Goal: Task Accomplishment & Management: Use online tool/utility

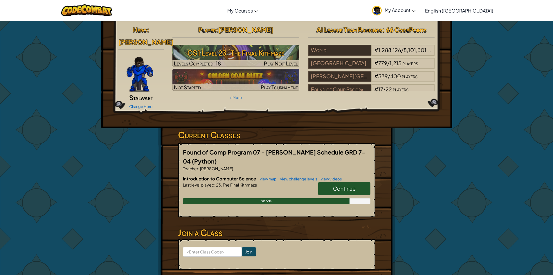
click at [336, 185] on span "Continue" at bounding box center [344, 188] width 23 height 7
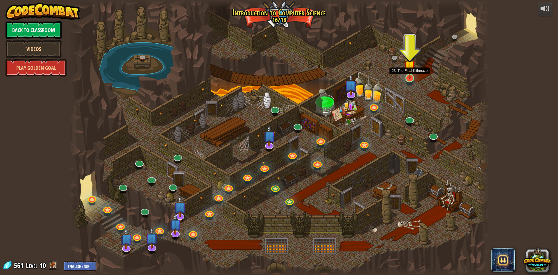
click at [411, 77] on img at bounding box center [409, 66] width 11 height 26
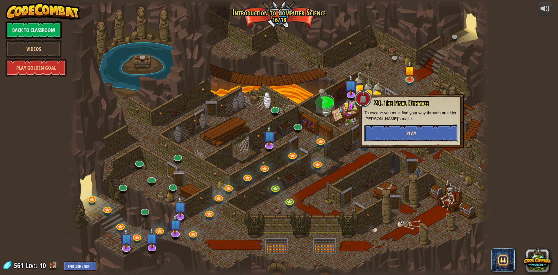
click at [401, 137] on button "Play" at bounding box center [411, 132] width 94 height 17
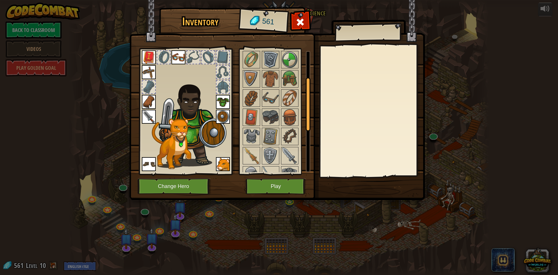
scroll to position [116, 0]
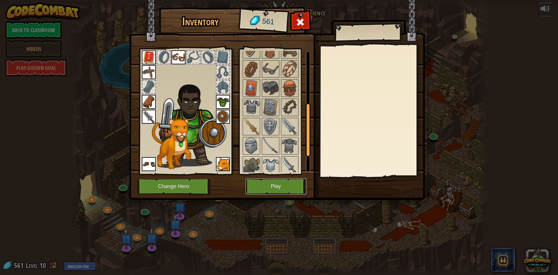
click at [277, 186] on button "Play" at bounding box center [275, 186] width 61 height 16
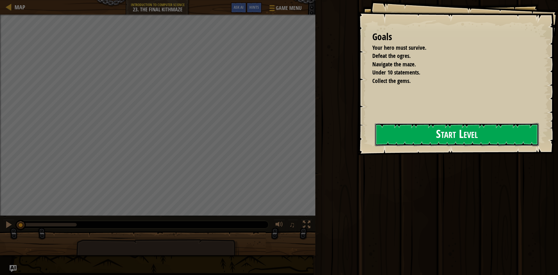
click at [456, 136] on button "Start Level" at bounding box center [457, 134] width 164 height 23
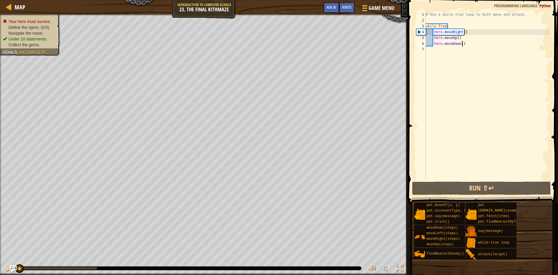
click at [471, 43] on div "# Use a while-true loop to both move and attack. while True : hero . moveRight …" at bounding box center [486, 102] width 125 height 180
type textarea "hero.moveDown()"
drag, startPoint x: 471, startPoint y: 43, endPoint x: 433, endPoint y: 42, distance: 38.4
click at [433, 42] on div "# Use a while-true loop to both move and attack. while True : hero . moveRight …" at bounding box center [486, 102] width 125 height 180
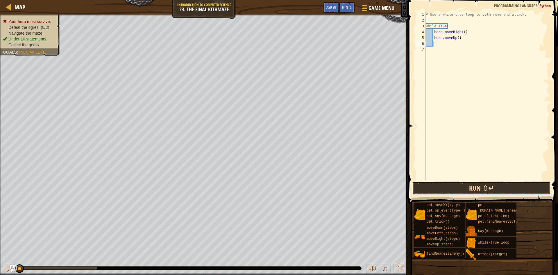
click at [474, 182] on button "Run ⇧↵" at bounding box center [481, 187] width 139 height 13
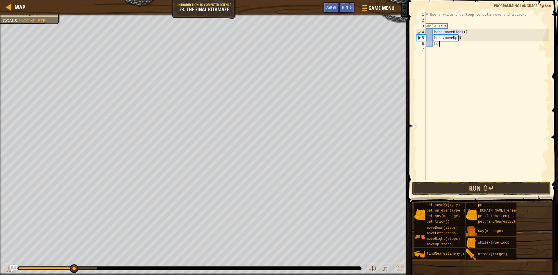
scroll to position [3, 1]
type textarea "h"
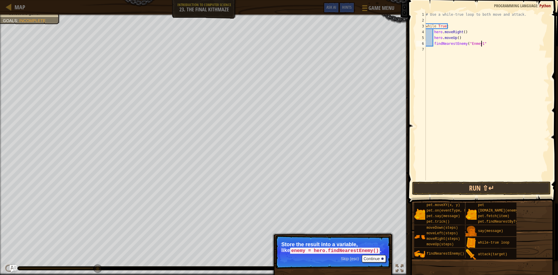
scroll to position [3, 5]
click at [377, 257] on button "Continue" at bounding box center [374, 258] width 24 height 8
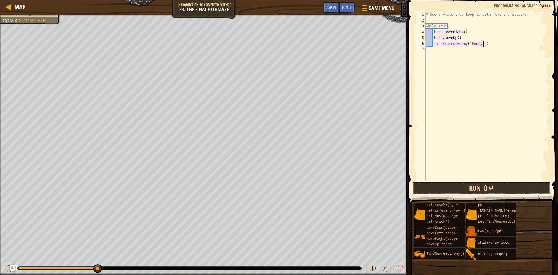
click at [453, 189] on button "Run ⇧↵" at bounding box center [481, 187] width 139 height 13
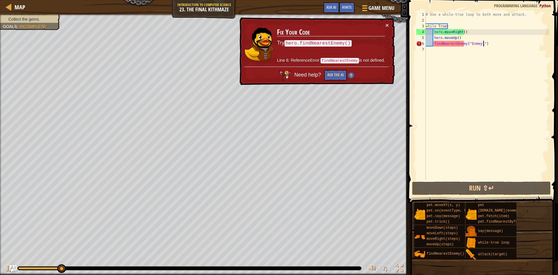
click at [434, 44] on div "# Use a while-true loop to both move and attack. while True : hero . moveRight …" at bounding box center [486, 102] width 125 height 180
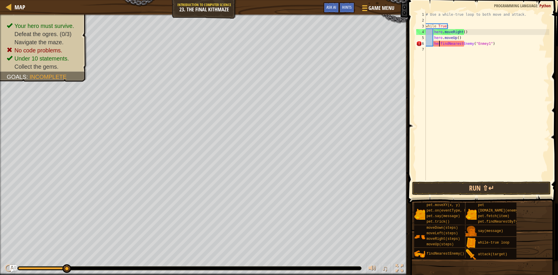
scroll to position [3, 1]
click at [509, 185] on button "Run ⇧↵" at bounding box center [481, 187] width 139 height 13
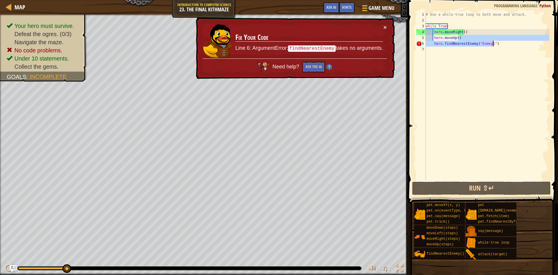
drag, startPoint x: 499, startPoint y: 38, endPoint x: 500, endPoint y: 43, distance: 5.0
click at [500, 43] on div "# Use a while-true loop to both move and attack. while True : hero . moveRight …" at bounding box center [486, 102] width 125 height 180
drag, startPoint x: 500, startPoint y: 43, endPoint x: 474, endPoint y: 43, distance: 25.6
click at [474, 43] on div "# Use a while-true loop to both move and attack. while True : hero . moveRight …" at bounding box center [486, 102] width 125 height 180
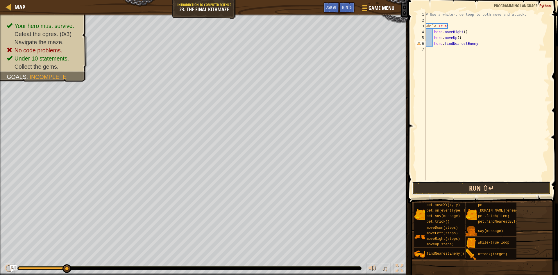
click at [487, 185] on button "Run ⇧↵" at bounding box center [481, 187] width 139 height 13
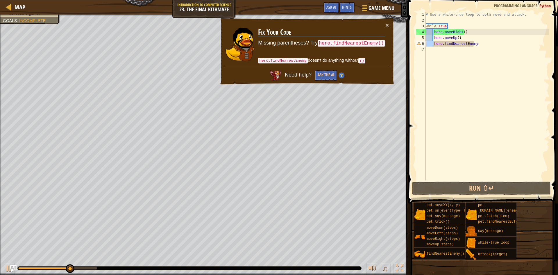
drag, startPoint x: 433, startPoint y: 43, endPoint x: 424, endPoint y: 45, distance: 8.4
click at [424, 45] on div "hero.findNearestEnemy 1 2 3 4 5 6 7 # Use a while-true loop to both move and at…" at bounding box center [482, 96] width 134 height 169
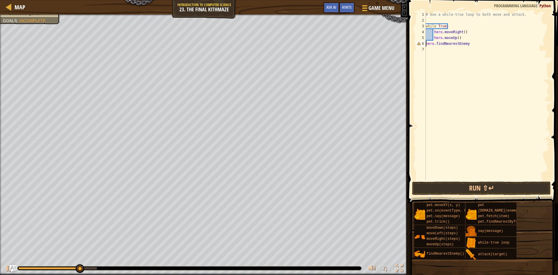
drag, startPoint x: 467, startPoint y: 44, endPoint x: 438, endPoint y: 43, distance: 29.1
click at [466, 44] on div "# Use a while-true loop to both move and attack. while True : hero . moveRight …" at bounding box center [486, 102] width 125 height 180
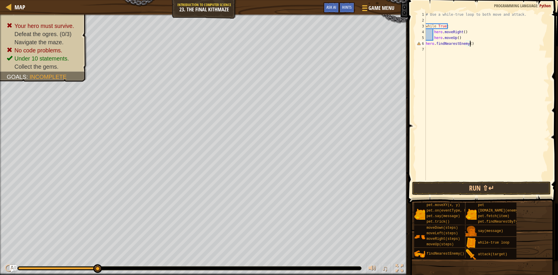
scroll to position [3, 3]
click at [486, 188] on button "Run ⇧↵" at bounding box center [481, 187] width 139 height 13
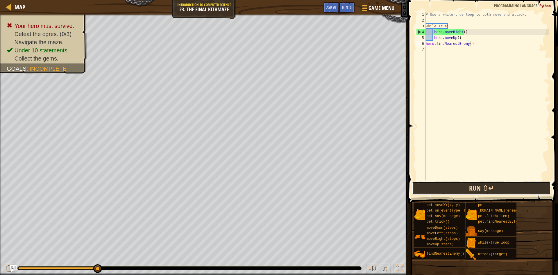
click at [487, 188] on button "Run ⇧↵" at bounding box center [481, 187] width 139 height 13
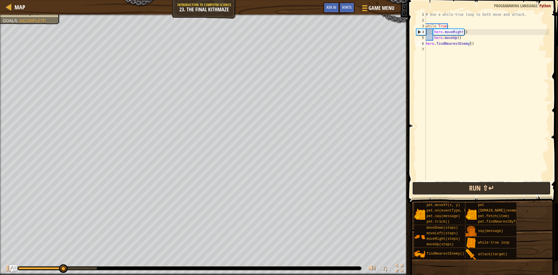
click at [487, 188] on button "Run ⇧↵" at bounding box center [481, 187] width 139 height 13
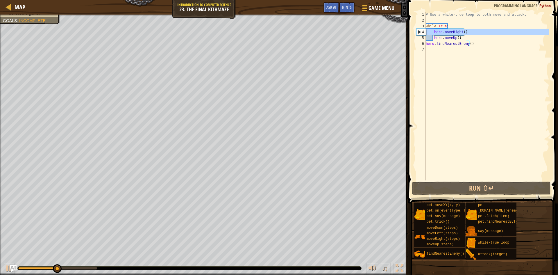
click at [418, 32] on div "4" at bounding box center [420, 32] width 9 height 6
drag, startPoint x: 494, startPoint y: 46, endPoint x: 425, endPoint y: 44, distance: 68.6
click at [425, 44] on div "hero.moveRight() 1 2 3 4 5 6 7 # Use a while-true loop to both move and attack.…" at bounding box center [482, 96] width 134 height 169
type textarea "hero.findNearestEnemy()"
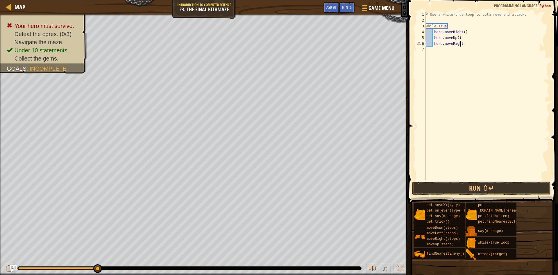
scroll to position [3, 3]
type textarea "hero.moveRight()"
click at [506, 193] on button "Run ⇧↵" at bounding box center [481, 187] width 139 height 13
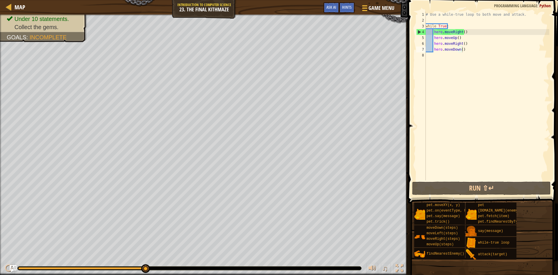
click at [39, 26] on span "Collect the gems." at bounding box center [37, 27] width 44 height 6
drag, startPoint x: 39, startPoint y: 29, endPoint x: 39, endPoint y: 40, distance: 11.1
click at [39, 31] on div "Your hero must survive. Defeat the ogres. (0/3) Navigate the maze. Under 10 sta…" at bounding box center [45, 10] width 76 height 41
click at [40, 36] on span "Incomplete" at bounding box center [48, 37] width 37 height 6
click at [40, 33] on div "Goals : Incomplete" at bounding box center [37, 37] width 60 height 8
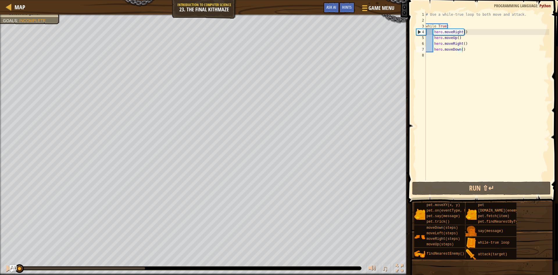
drag, startPoint x: 147, startPoint y: 269, endPoint x: 0, endPoint y: 258, distance: 147.1
click at [0, 258] on div "♫" at bounding box center [204, 266] width 408 height 17
click at [459, 49] on div "# Use a while-true loop to both move and attack. while True : hero . moveRight …" at bounding box center [486, 102] width 125 height 180
click at [461, 49] on div "# Use a while-true loop to both move and attack. while True : hero . moveRight …" at bounding box center [486, 102] width 125 height 180
type textarea "hero.moveDown(2)"
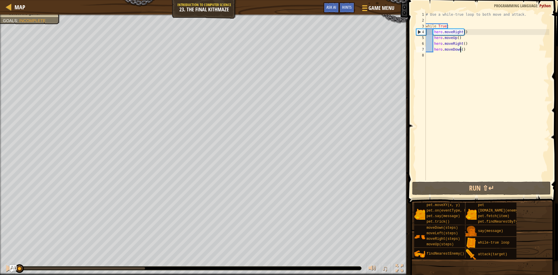
scroll to position [3, 3]
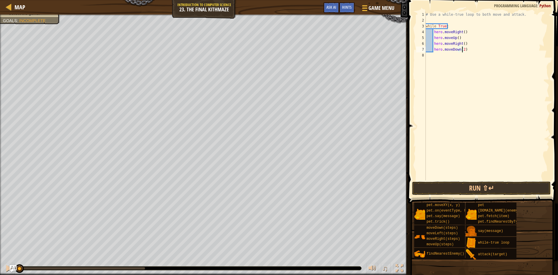
click at [444, 62] on div "# Use a while-true loop to both move and attack. while True : hero . moveRight …" at bounding box center [486, 102] width 125 height 180
click at [468, 50] on div "# Use a while-true loop to both move and attack. while True : hero . moveRight …" at bounding box center [486, 102] width 125 height 180
type textarea "hero.moveDown(2)"
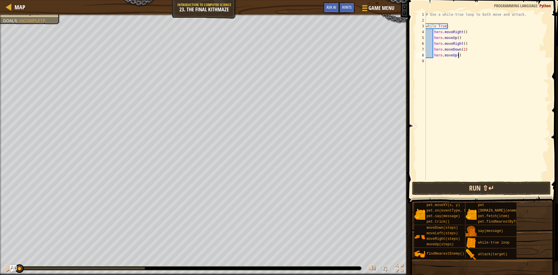
type textarea "hero.moveUp()"
click at [515, 189] on button "Run ⇧↵" at bounding box center [481, 187] width 139 height 13
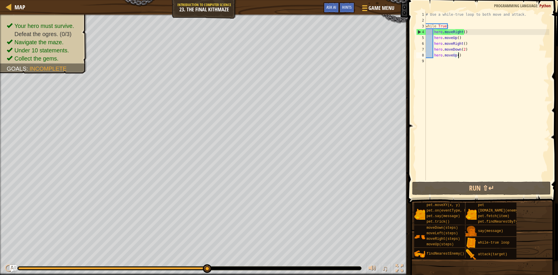
drag, startPoint x: 81, startPoint y: 268, endPoint x: 221, endPoint y: 272, distance: 139.8
click at [221, 272] on div "♫" at bounding box center [204, 266] width 408 height 17
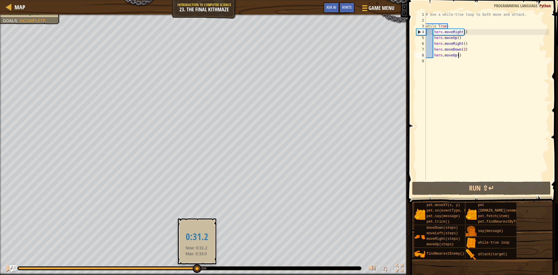
drag, startPoint x: 185, startPoint y: 267, endPoint x: 196, endPoint y: 267, distance: 11.0
click at [196, 267] on div at bounding box center [112, 268] width 188 height 2
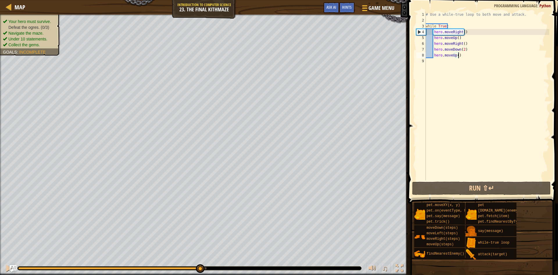
click at [54, 32] on li "Navigate the maze." at bounding box center [29, 33] width 53 height 6
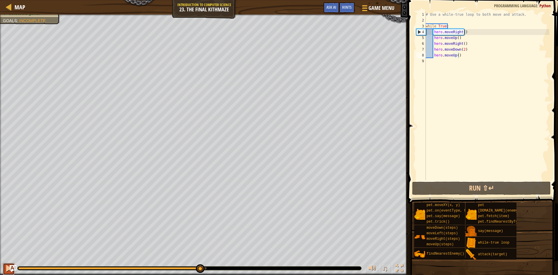
click at [9, 268] on div at bounding box center [9, 268] width 8 height 8
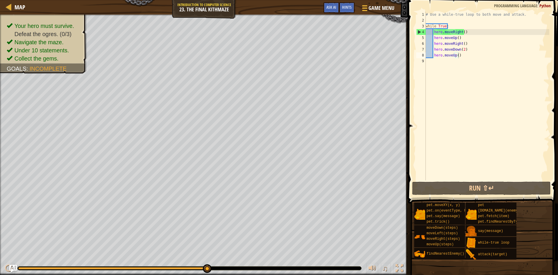
click at [12, 268] on img "Ask AI" at bounding box center [13, 268] width 8 height 8
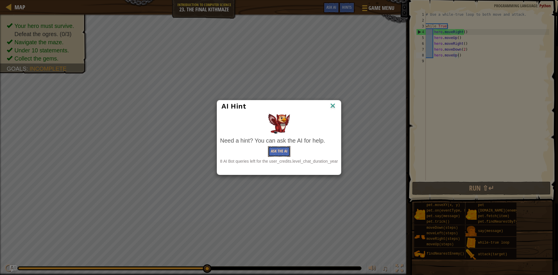
click at [278, 147] on button "Ask the AI" at bounding box center [279, 151] width 22 height 11
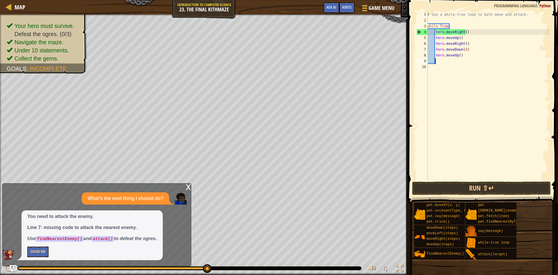
scroll to position [3, 0]
type textarea "d"
type textarea "hero.findNearestEnemy()"
click at [463, 186] on button "Run ⇧↵" at bounding box center [481, 187] width 139 height 13
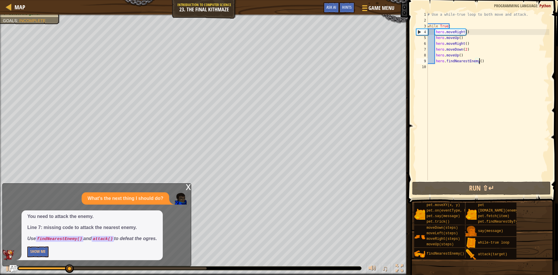
click at [450, 69] on div "# Use a while-true loop to both move and attack. while True : hero . moveRight …" at bounding box center [487, 102] width 123 height 180
click at [491, 64] on div "# Use a while-true loop to both move and attack. while True : hero . moveRight …" at bounding box center [487, 102] width 123 height 180
click at [485, 60] on div "# Use a while-true loop to both move and attack. while True : hero . moveRight …" at bounding box center [487, 102] width 123 height 180
type textarea "hero.findNearestEnemy()"
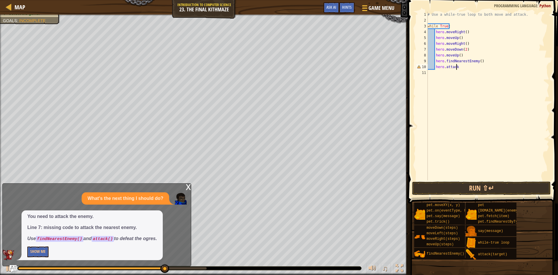
scroll to position [3, 2]
type textarea "hero.attack("
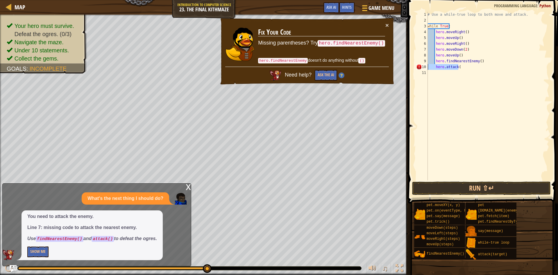
drag, startPoint x: 461, startPoint y: 66, endPoint x: 426, endPoint y: 68, distance: 34.6
click at [426, 68] on div "hero.attack( 1 2 3 4 5 6 7 8 9 10 11 # Use a while-true loop to both move and a…" at bounding box center [482, 96] width 134 height 169
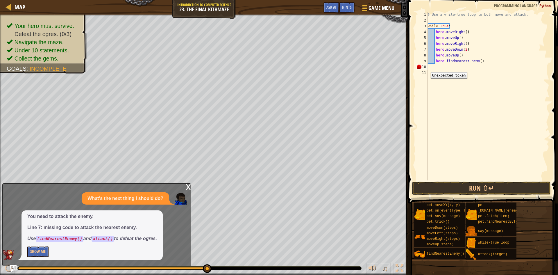
scroll to position [3, 0]
click at [40, 251] on button "Show Me" at bounding box center [37, 251] width 21 height 11
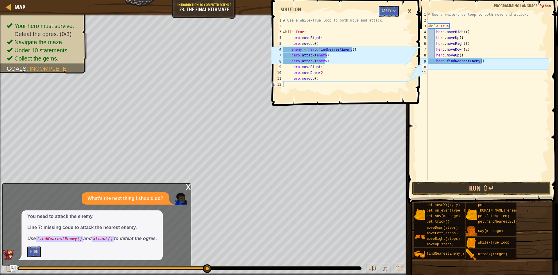
click at [405, 10] on div "×" at bounding box center [409, 11] width 10 height 13
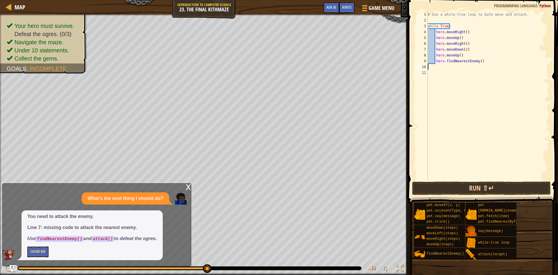
click at [496, 64] on div "# Use a while-true loop to both move and attack. while True : hero . moveRight …" at bounding box center [487, 102] width 123 height 180
click at [485, 58] on div "# Use a while-true loop to both move and attack. while True : hero . moveRight …" at bounding box center [487, 102] width 123 height 180
click at [486, 63] on div "# Use a while-true loop to both move and attack. while True : hero . moveRight …" at bounding box center [487, 102] width 123 height 180
type textarea "hero.findNearestEnemy()"
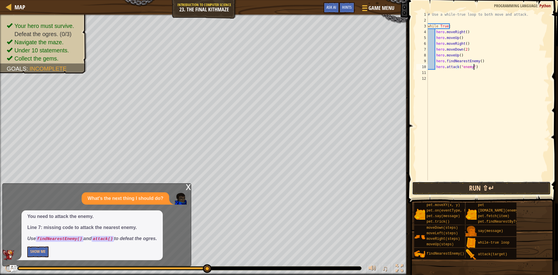
click at [480, 187] on button "Run ⇧↵" at bounding box center [481, 187] width 139 height 13
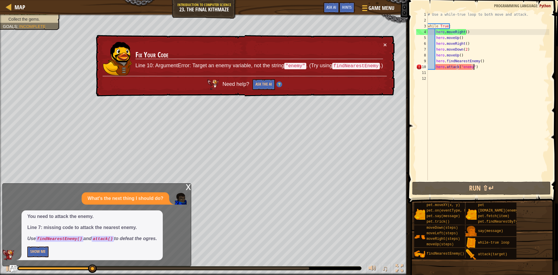
click at [470, 66] on div "# Use a while-true loop to both move and attack. while True : hero . moveRight …" at bounding box center [487, 102] width 123 height 180
click at [471, 66] on div "# Use a while-true loop to both move and attack. while True : hero . moveRight …" at bounding box center [487, 102] width 123 height 180
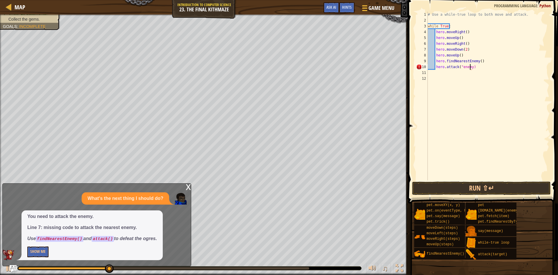
click at [460, 68] on div "# Use a while-true loop to both move and attack. while True : hero . moveRight …" at bounding box center [487, 102] width 123 height 180
click at [483, 188] on button "Run ⇧↵" at bounding box center [481, 187] width 139 height 13
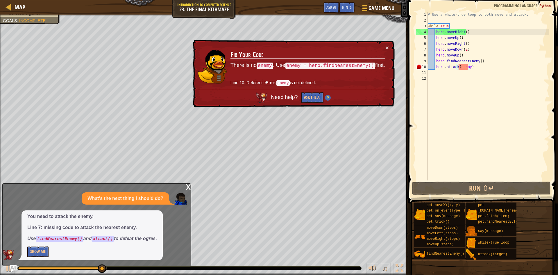
click at [460, 68] on div "# Use a while-true loop to both move and attack. while True : hero . moveRight …" at bounding box center [487, 102] width 123 height 180
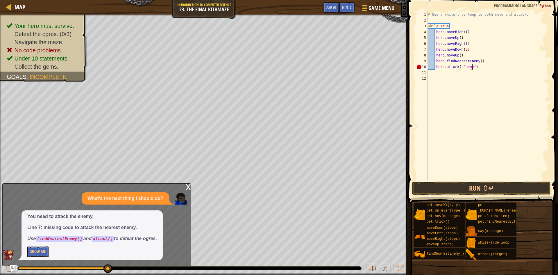
scroll to position [3, 3]
type textarea "hero.attack("Enemy")"
click at [476, 189] on button "Run ⇧↵" at bounding box center [481, 187] width 139 height 13
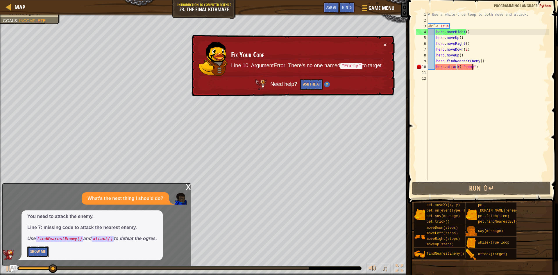
click at [41, 248] on button "Show Me" at bounding box center [37, 251] width 21 height 11
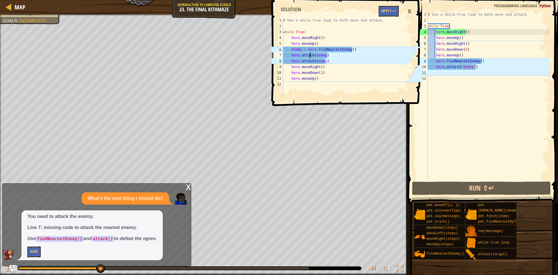
click at [310, 53] on div "# Use a while-true loop to both move and attack. while True : hero . moveRight …" at bounding box center [343, 63] width 123 height 93
click at [323, 62] on div "# Use a while-true loop to both move and attack. while True : hero . moveRight …" at bounding box center [343, 63] width 123 height 93
click at [328, 54] on div "# Use a while-true loop to both move and attack. while True : hero . moveRight …" at bounding box center [343, 63] width 123 height 93
click at [306, 42] on div "# Use a while-true loop to both move and attack. while True : hero . moveRight …" at bounding box center [343, 63] width 123 height 93
click at [306, 50] on div "# Use a while-true loop to both move and attack. while True : hero . moveRight …" at bounding box center [343, 63] width 123 height 93
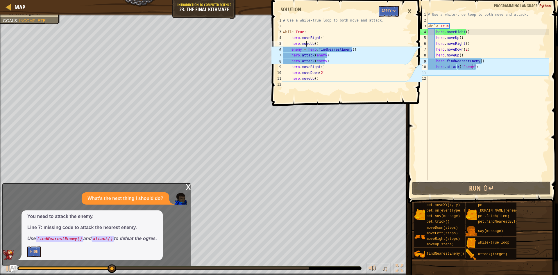
type textarea "enemy = hero.findNearestEnemy()"
click at [314, 49] on div "# Use a while-true loop to both move and attack. while True : hero . moveRight …" at bounding box center [343, 63] width 123 height 93
click at [436, 60] on div "# Use a while-true loop to both move and attack. while True : hero . moveRight …" at bounding box center [487, 102] width 123 height 180
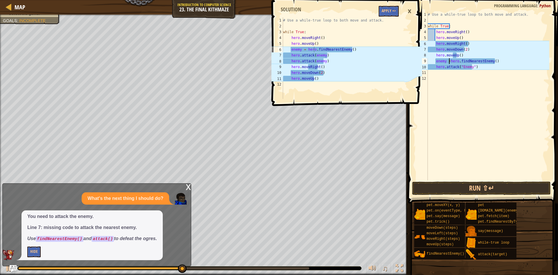
scroll to position [3, 2]
click at [409, 10] on div "×" at bounding box center [409, 11] width 10 height 13
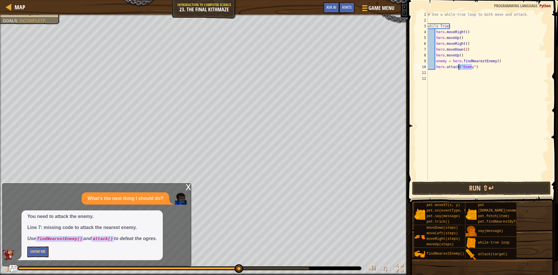
drag, startPoint x: 472, startPoint y: 66, endPoint x: 458, endPoint y: 67, distance: 13.7
click at [458, 67] on div "# Use a while-true loop to both move and attack. while True : hero . moveRight …" at bounding box center [487, 102] width 123 height 180
type textarea "hero.attack(enemy)"
click at [481, 184] on button "Run ⇧↵" at bounding box center [481, 187] width 139 height 13
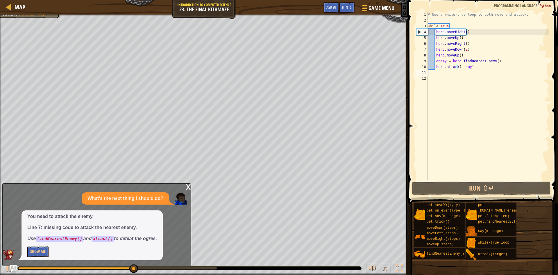
click at [475, 70] on div "# Use a while-true loop to both move and attack. while True : hero . moveRight …" at bounding box center [487, 102] width 123 height 180
click at [478, 67] on div "# Use a while-true loop to both move and attack. while True : hero . moveRight …" at bounding box center [487, 102] width 123 height 180
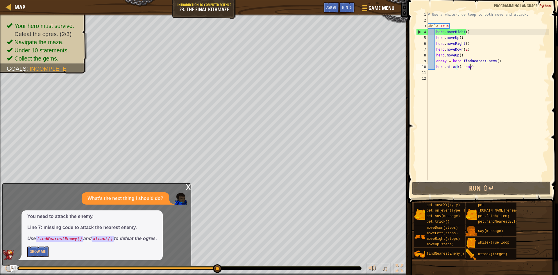
click at [467, 68] on div "# Use a while-true loop to both move and attack. while True : hero . moveRight …" at bounding box center [487, 102] width 123 height 180
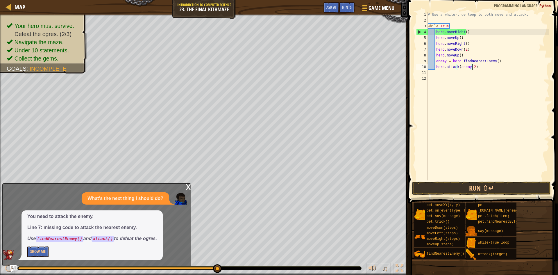
scroll to position [3, 3]
click at [498, 181] on span at bounding box center [483, 93] width 155 height 220
click at [499, 187] on button "Run ⇧↵" at bounding box center [481, 187] width 139 height 13
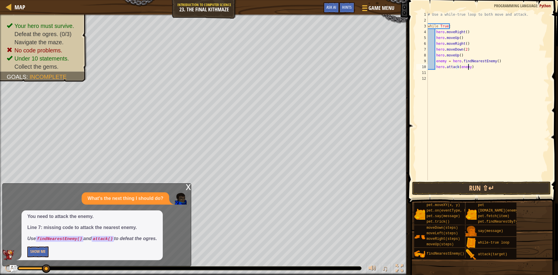
scroll to position [3, 3]
click at [445, 60] on div "# Use a while-true loop to both move and attack. while True : hero . moveRight …" at bounding box center [487, 102] width 123 height 180
click at [483, 69] on div "# Use a while-true loop to both move and attack. while True : hero . moveRight …" at bounding box center [487, 102] width 123 height 180
type textarea "hero.attack(enemy)"
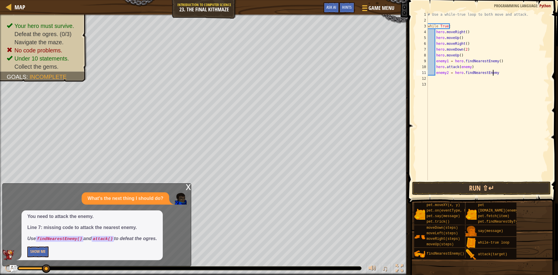
scroll to position [3, 5]
type textarea "enemy2 = hero.findNearestEnemy()"
click at [468, 65] on div "# Use a while-true loop to both move and attack. while True : hero . moveRight …" at bounding box center [487, 102] width 123 height 180
click at [483, 188] on button "Run ⇧↵" at bounding box center [481, 187] width 139 height 13
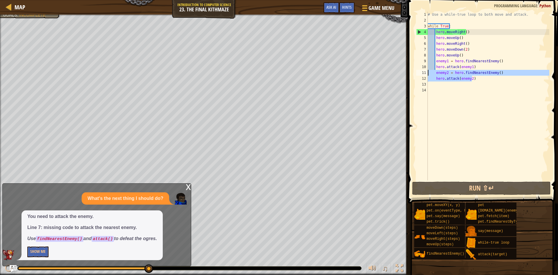
drag, startPoint x: 476, startPoint y: 79, endPoint x: 427, endPoint y: 74, distance: 49.1
click at [427, 74] on div "hero.attack(enemy1) 1 2 3 4 5 6 7 8 9 10 11 12 13 14 # Use a while-true loop to…" at bounding box center [482, 96] width 134 height 169
type textarea "enemy2 = hero.findNearestEnemy() hero.attack(enemy2)"
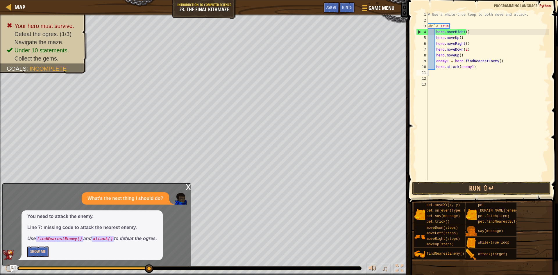
scroll to position [3, 0]
click at [458, 183] on button "Run ⇧↵" at bounding box center [481, 187] width 139 height 13
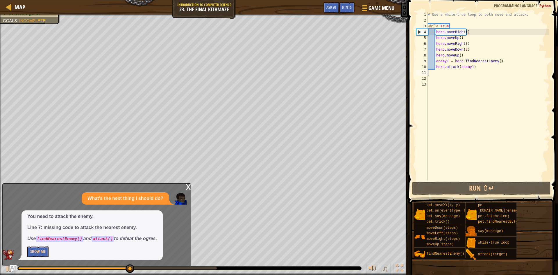
click at [147, 268] on div at bounding box center [117, 268] width 198 height 2
click at [178, 269] on div at bounding box center [189, 267] width 343 height 3
click at [185, 266] on div at bounding box center [189, 267] width 343 height 3
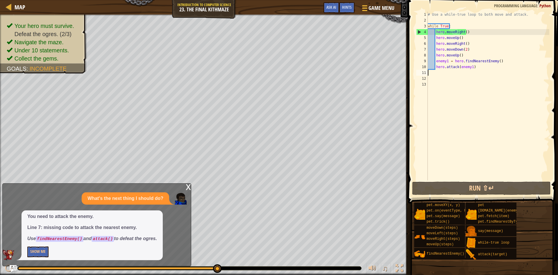
drag, startPoint x: 195, startPoint y: 268, endPoint x: 226, endPoint y: 267, distance: 31.7
click at [226, 267] on div at bounding box center [189, 267] width 343 height 3
click at [13, 268] on img "Ask AI" at bounding box center [13, 268] width 8 height 8
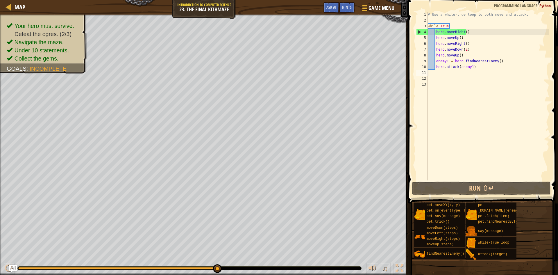
click at [10, 267] on img "Ask AI" at bounding box center [13, 268] width 8 height 8
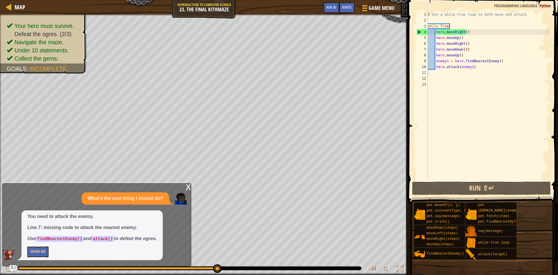
drag, startPoint x: 174, startPoint y: 227, endPoint x: 180, endPoint y: 198, distance: 29.6
click at [176, 201] on div "What's the next thing I should do? You need to attack the enemy. Line 7: missin…" at bounding box center [95, 226] width 185 height 68
click at [187, 186] on div "x" at bounding box center [188, 186] width 5 height 6
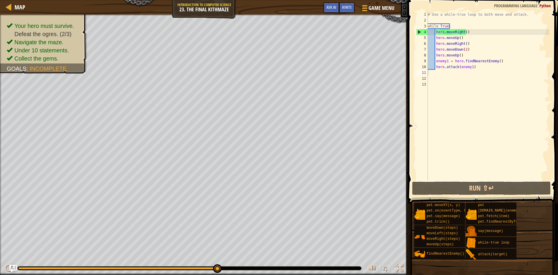
click at [12, 265] on img "Ask AI" at bounding box center [13, 268] width 8 height 8
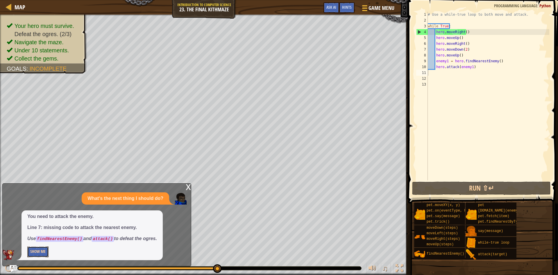
click at [39, 250] on button "Show Me" at bounding box center [37, 251] width 21 height 11
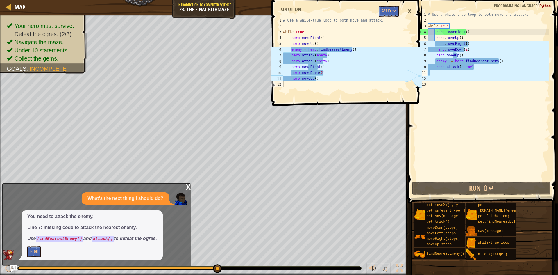
click at [408, 12] on div "×" at bounding box center [409, 11] width 10 height 13
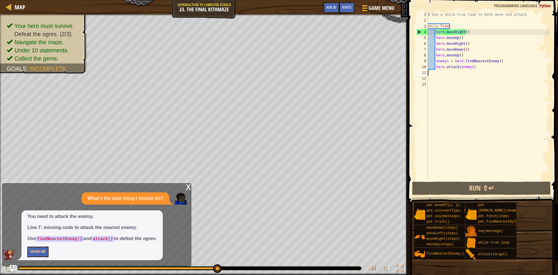
click at [469, 70] on div "# Use a while-true loop to both move and attack. while True : hero . moveRight …" at bounding box center [487, 102] width 123 height 180
click at [470, 67] on div "# Use a while-true loop to both move and attack. while True : hero . moveRight …" at bounding box center [487, 102] width 123 height 180
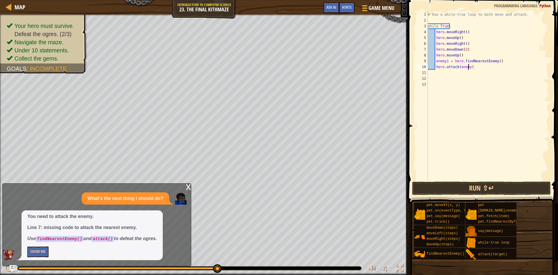
click at [447, 61] on div "# Use a while-true loop to both move and attack. while True : hero . moveRight …" at bounding box center [487, 102] width 123 height 180
type textarea "enemy = hero.findNearestEnemy()"
click at [441, 76] on div "# Use a while-true loop to both move and attack. while True : hero . moveRight …" at bounding box center [487, 102] width 123 height 180
click at [441, 72] on div "# Use a while-true loop to both move and attack. while True : hero . moveRight …" at bounding box center [487, 102] width 123 height 180
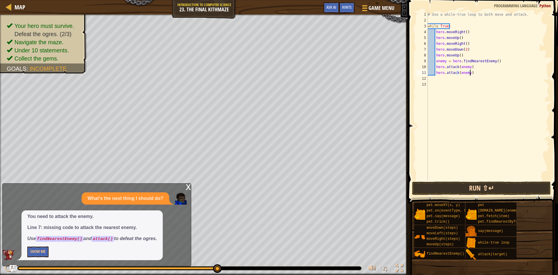
type textarea "hero.attack(enemy)"
click at [491, 183] on button "Run ⇧↵" at bounding box center [481, 187] width 139 height 13
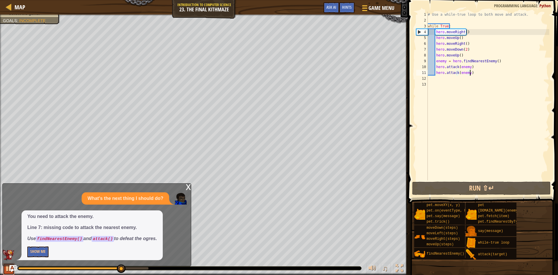
click at [5, 268] on button at bounding box center [9, 269] width 12 height 12
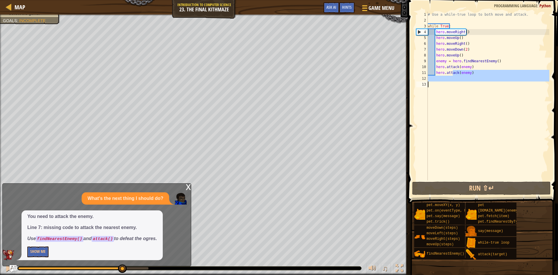
drag, startPoint x: 453, startPoint y: 75, endPoint x: 448, endPoint y: 95, distance: 20.9
click at [448, 95] on div "# Use a while-true loop to both move and attack. while True : hero . moveRight …" at bounding box center [487, 102] width 123 height 180
click at [471, 103] on div "# Use a while-true loop to both move and attack. while True : hero . moveRight …" at bounding box center [487, 102] width 123 height 180
click at [481, 75] on div "# Use a while-true loop to both move and attack. while True : hero . moveRight …" at bounding box center [487, 102] width 123 height 180
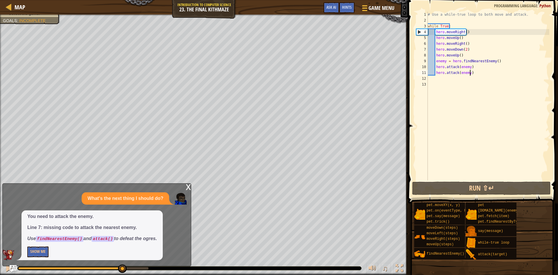
type textarea "hero.attack(enemy)"
click at [448, 76] on div "# Use a while-true loop to both move and attack. while True : hero . moveRight …" at bounding box center [487, 102] width 123 height 180
click at [477, 72] on div "# Use a while-true loop to both move and attack. while True : hero . moveRight …" at bounding box center [487, 102] width 123 height 180
type textarea "hero.attack(enemy)"
drag, startPoint x: 472, startPoint y: 71, endPoint x: 426, endPoint y: 74, distance: 45.4
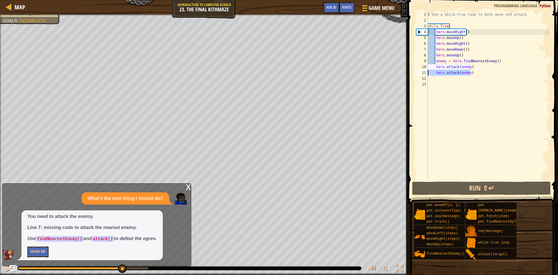
click at [426, 74] on div "hero.attack(enemy) 1 2 3 4 5 6 7 8 9 10 11 12 13 # Use a while-true loop to bot…" at bounding box center [482, 96] width 134 height 169
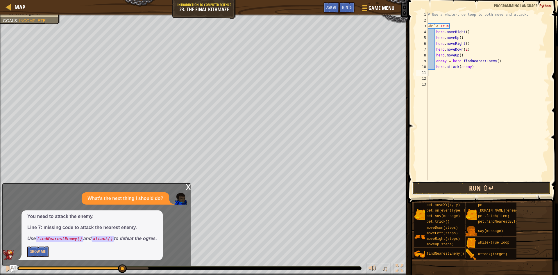
click at [471, 187] on button "Run ⇧↵" at bounding box center [481, 187] width 139 height 13
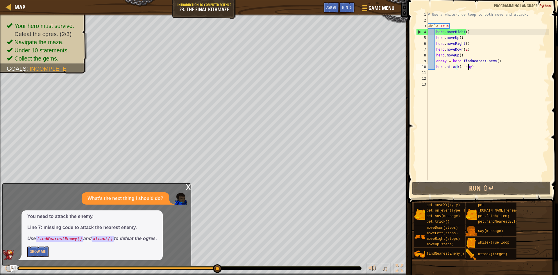
click at [468, 68] on div "# Use a while-true loop to both move and attack. while True : hero . moveRight …" at bounding box center [487, 102] width 123 height 180
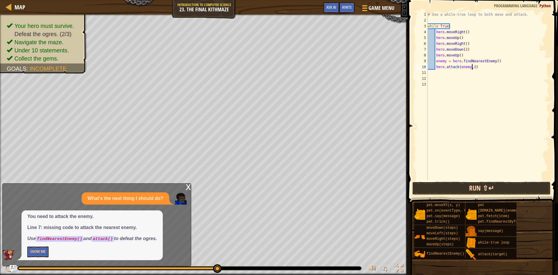
click at [494, 187] on button "Run ⇧↵" at bounding box center [481, 187] width 139 height 13
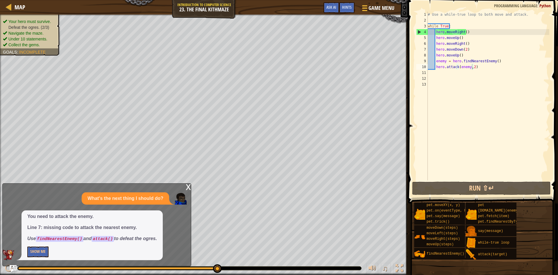
click at [25, 28] on span "Defeat the ogres. (2/3)" at bounding box center [28, 27] width 41 height 5
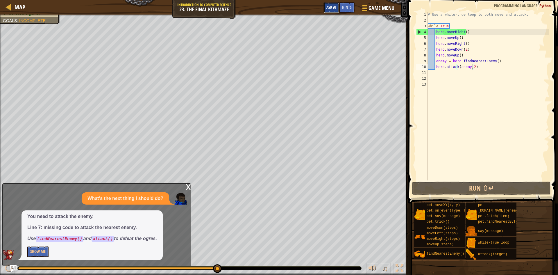
click at [328, 7] on span "Ask AI" at bounding box center [331, 7] width 10 height 6
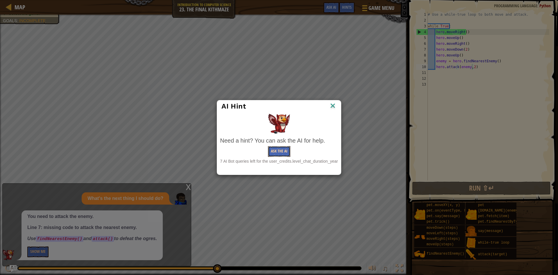
click at [285, 152] on button "Ask the AI" at bounding box center [279, 151] width 22 height 11
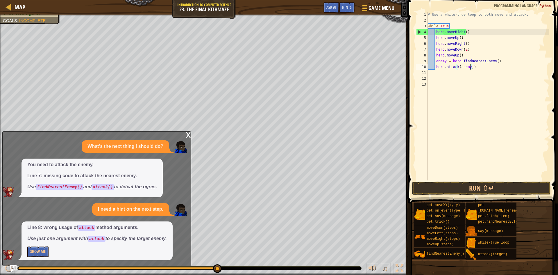
type textarea "hero.attack(enemy)"
click at [512, 190] on button "Run ⇧↵" at bounding box center [481, 187] width 139 height 13
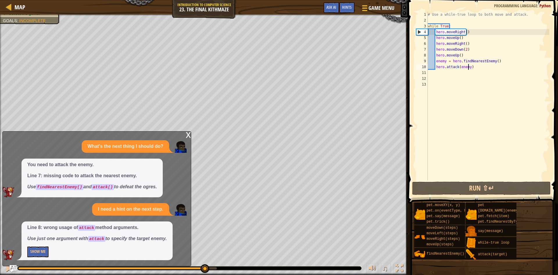
click at [226, 257] on div "Your hero must survive. Defeat the ogres. (2/3) Navigate the maze. Under 10 sta…" at bounding box center [279, 145] width 558 height 260
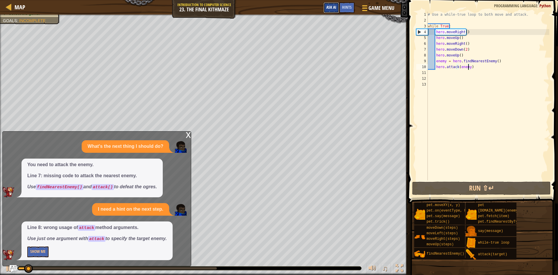
click at [327, 7] on span "Ask AI" at bounding box center [331, 7] width 10 height 6
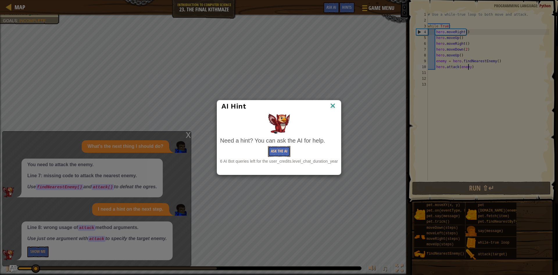
click at [272, 150] on button "Ask the AI" at bounding box center [279, 151] width 22 height 11
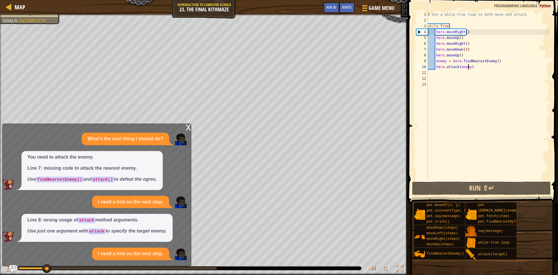
scroll to position [23, 0]
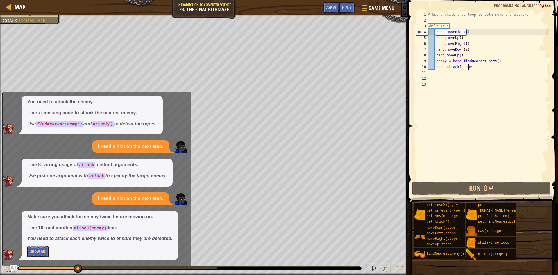
click at [447, 71] on div "# Use a while-true loop to both move and attack. while True : hero . moveRight …" at bounding box center [487, 102] width 123 height 180
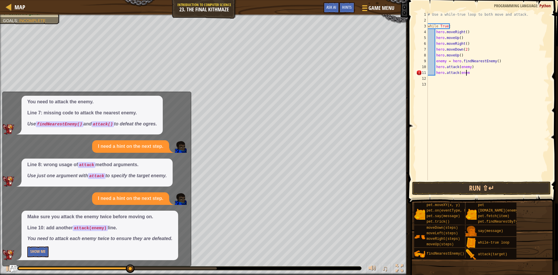
scroll to position [3, 3]
type textarea "hero.attack(enemy)"
click at [472, 187] on button "Run ⇧↵" at bounding box center [481, 187] width 139 height 13
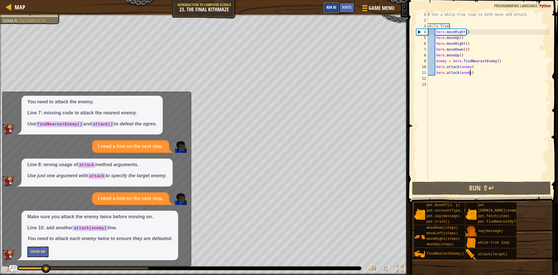
click at [327, 9] on span "Ask AI" at bounding box center [331, 7] width 10 height 6
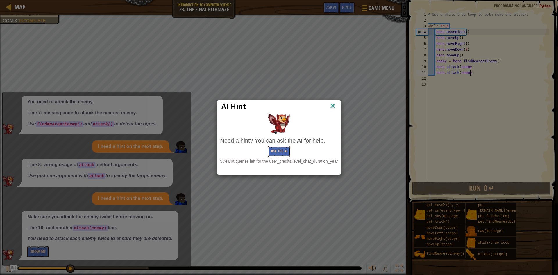
click at [277, 155] on button "Ask the AI" at bounding box center [279, 151] width 22 height 11
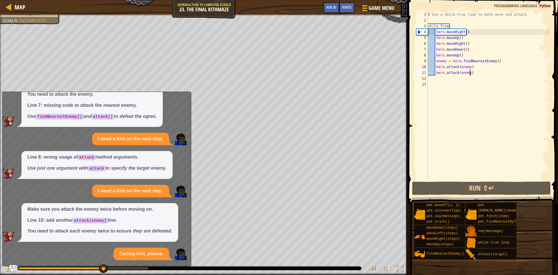
scroll to position [86, 0]
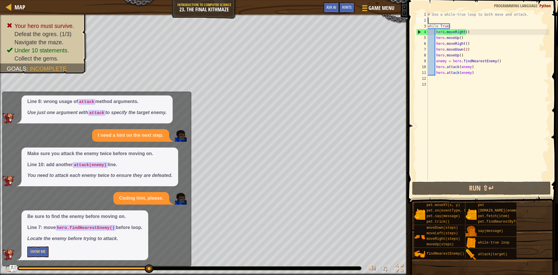
click at [431, 20] on div "# Use a while-true loop to both move and attack. while True : hero . moveRight …" at bounding box center [487, 102] width 123 height 180
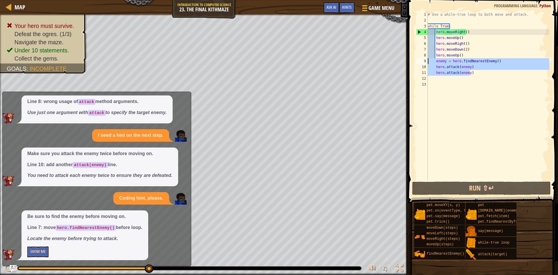
drag, startPoint x: 473, startPoint y: 74, endPoint x: 428, endPoint y: 62, distance: 46.7
click at [428, 62] on div "# Use a while-true loop to both move and attack. while True : hero . moveRight …" at bounding box center [487, 102] width 123 height 180
type textarea "enemy = hero.findNearestEnemy() hero.attack(enemy)"
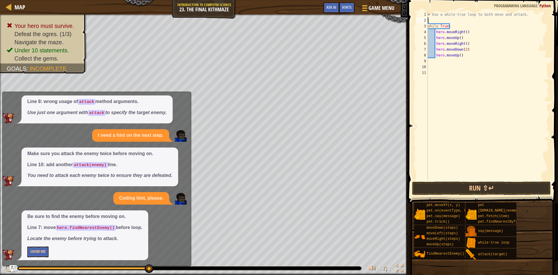
click at [447, 22] on div "# Use a while-true loop to both move and attack. while True : hero . moveRight …" at bounding box center [487, 102] width 123 height 180
type textarea "e"
type textarea "# Use a while-true loop to both move and attack."
type textarea "hero.moveUp()"
drag, startPoint x: 470, startPoint y: 31, endPoint x: 435, endPoint y: 33, distance: 34.3
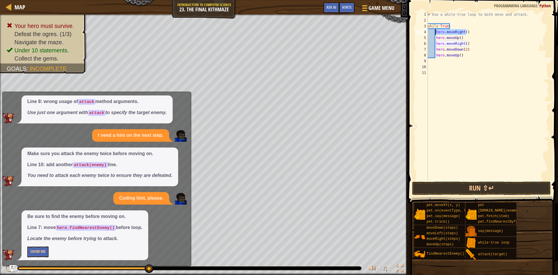
click at [435, 33] on div "# Use a while-true loop to both move and attack. while True : hero . moveRight …" at bounding box center [487, 102] width 123 height 180
type textarea "hero.moveRight()"
drag, startPoint x: 436, startPoint y: 38, endPoint x: 459, endPoint y: 38, distance: 22.7
click at [459, 38] on div "# Use a while-true loop to both move and attack. while True : hero . moveUp ( )…" at bounding box center [487, 102] width 123 height 180
type textarea "h)"
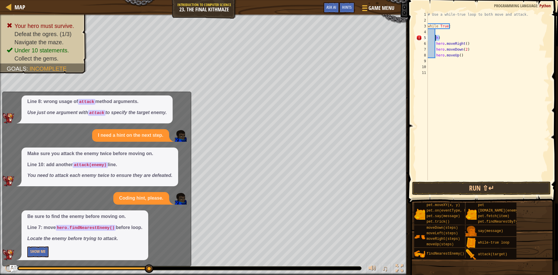
drag, startPoint x: 440, startPoint y: 38, endPoint x: 435, endPoint y: 38, distance: 4.9
click at [435, 38] on div "# Use a while-true loop to both move and attack. while True : h ) hero . moveRi…" at bounding box center [487, 102] width 123 height 180
drag, startPoint x: 467, startPoint y: 42, endPoint x: 435, endPoint y: 45, distance: 31.8
click at [435, 45] on div "# Use a while-true loop to both move and attack. while True : hero . moveRight …" at bounding box center [487, 102] width 123 height 180
type textarea "hero.moveRight()"
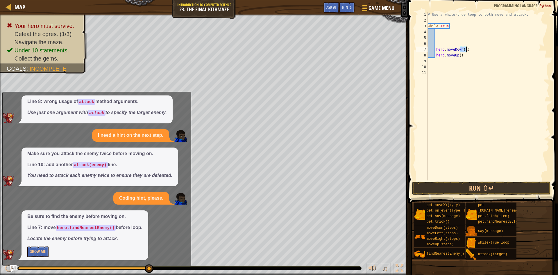
drag, startPoint x: 461, startPoint y: 48, endPoint x: 468, endPoint y: 49, distance: 7.0
click at [468, 49] on div "# Use a while-true loop to both move and attack. while True : hero . moveDown (…" at bounding box center [487, 102] width 123 height 180
type textarea "hero.moveDown"
drag, startPoint x: 465, startPoint y: 49, endPoint x: 434, endPoint y: 49, distance: 31.4
click at [434, 49] on div "# Use a while-true loop to both move and attack. while True : hero . moveDown h…" at bounding box center [487, 102] width 123 height 180
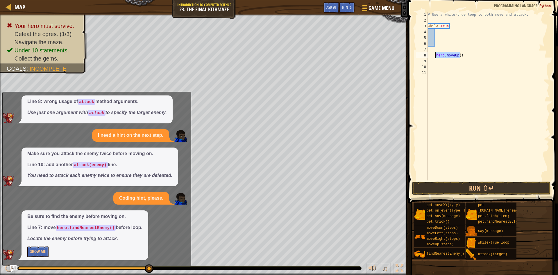
drag, startPoint x: 458, startPoint y: 54, endPoint x: 435, endPoint y: 56, distance: 23.0
click at [435, 56] on div "# Use a while-true loop to both move and attack. while True : hero . moveUp ( )" at bounding box center [487, 102] width 123 height 180
type textarea "hero.moveUp()"
click at [437, 37] on div "# Use a while-true loop to both move and attack. while True :" at bounding box center [487, 102] width 123 height 180
click at [438, 33] on div "# Use a while-true loop to both move and attack. while True :" at bounding box center [487, 102] width 123 height 180
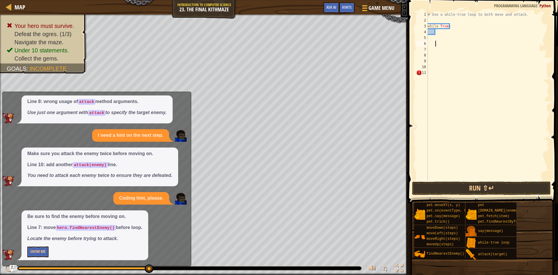
click at [438, 41] on div "# Use a while-true loop to both move and attack. while True :" at bounding box center [487, 102] width 123 height 180
click at [438, 38] on div "# Use a while-true loop to both move and attack. while True :" at bounding box center [487, 102] width 123 height 180
click at [443, 46] on div "# Use a while-true loop to both move and attack. while True :" at bounding box center [487, 102] width 123 height 180
click at [439, 42] on div "# Use a while-true loop to both move and attack. while True :" at bounding box center [487, 102] width 123 height 180
click at [445, 53] on div "# Use a while-true loop to both move and attack. while True :" at bounding box center [487, 102] width 123 height 180
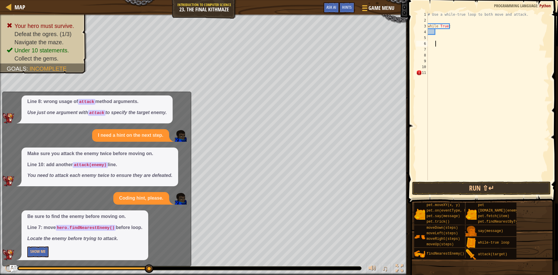
click at [442, 46] on div "# Use a while-true loop to both move and attack. while True :" at bounding box center [487, 102] width 123 height 180
click at [442, 51] on div "# Use a while-true loop to both move and attack. while True :" at bounding box center [487, 102] width 123 height 180
click at [442, 40] on div "# Use a while-true loop to both move and attack. while True :" at bounding box center [487, 102] width 123 height 180
click at [443, 45] on div "# Use a while-true loop to both move and attack. while True :" at bounding box center [487, 102] width 123 height 180
click at [444, 51] on div "# Use a while-true loop to both move and attack. while True :" at bounding box center [487, 102] width 123 height 180
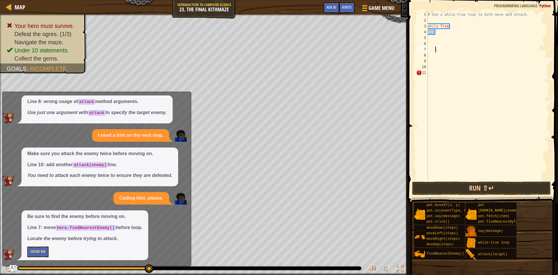
click at [444, 56] on div "# Use a while-true loop to both move and attack. while True :" at bounding box center [487, 102] width 123 height 180
click at [444, 58] on div "# Use a while-true loop to both move and attack. while True :" at bounding box center [487, 102] width 123 height 180
drag, startPoint x: 444, startPoint y: 53, endPoint x: 443, endPoint y: 46, distance: 7.1
click at [444, 51] on div "# Use a while-true loop to both move and attack. while True :" at bounding box center [487, 102] width 123 height 180
drag, startPoint x: 443, startPoint y: 46, endPoint x: 442, endPoint y: 39, distance: 7.4
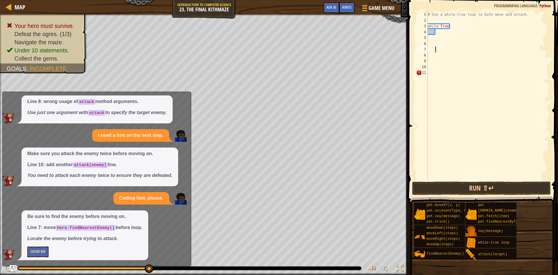
click at [442, 44] on div "# Use a while-true loop to both move and attack. while True :" at bounding box center [487, 102] width 123 height 180
drag, startPoint x: 442, startPoint y: 39, endPoint x: 440, endPoint y: 35, distance: 4.0
click at [441, 39] on div "# Use a while-true loop to both move and attack. while True :" at bounding box center [487, 102] width 123 height 180
click at [440, 35] on div "# Use a while-true loop to both move and attack. while True :" at bounding box center [487, 102] width 123 height 180
click at [440, 34] on div "# Use a while-true loop to both move and attack. while True :" at bounding box center [487, 102] width 123 height 180
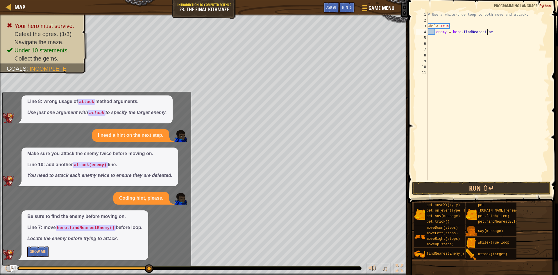
scroll to position [3, 5]
type textarea "enemy = hero.findNearestEnemy"
type textarea "hero.attack(enemy)"
click at [443, 42] on div "# Use a while-true loop to both move and attack. while True : enemy = hero . fi…" at bounding box center [487, 102] width 123 height 180
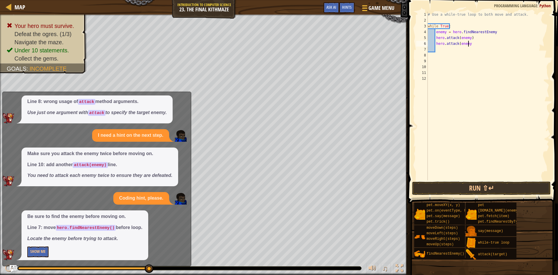
type textarea "hero.attack(enemy)"
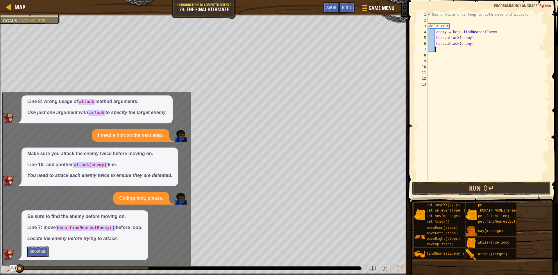
drag, startPoint x: 148, startPoint y: 268, endPoint x: 0, endPoint y: 266, distance: 148.5
click at [0, 266] on div "♫" at bounding box center [204, 266] width 408 height 17
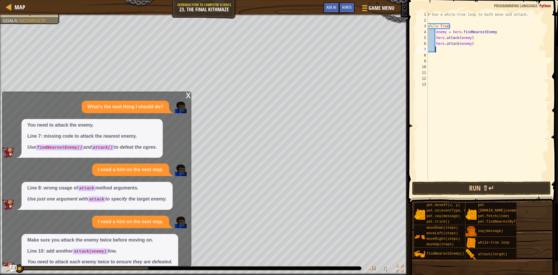
click at [187, 92] on div "x" at bounding box center [188, 95] width 5 height 6
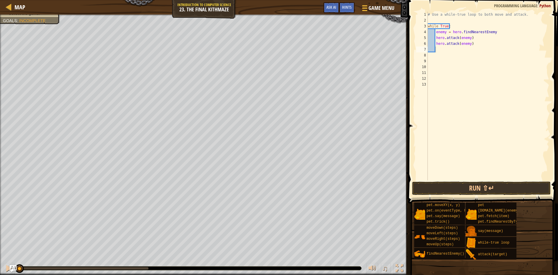
click at [443, 49] on div "# Use a while-true loop to both move and attack. while True : enemy = hero . fi…" at bounding box center [487, 102] width 123 height 180
type textarea "hero.moveRight()"
type textarea "hero.moveUp()"
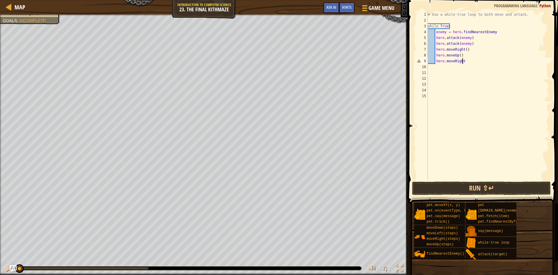
scroll to position [3, 3]
type textarea "hero.moveRight()"
type textarea "hero.moveDown(2)"
click at [476, 183] on button "Run ⇧↵" at bounding box center [481, 187] width 139 height 13
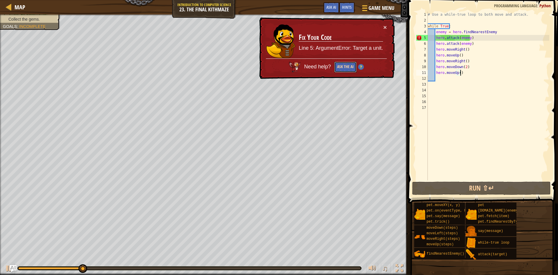
click at [341, 67] on button "Ask the AI" at bounding box center [345, 67] width 22 height 11
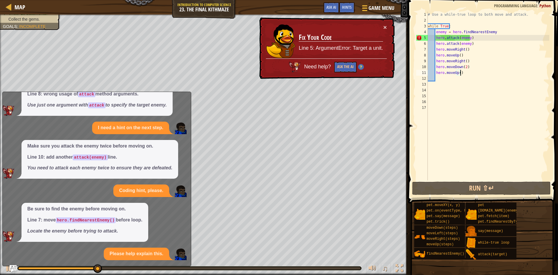
scroll to position [138, 0]
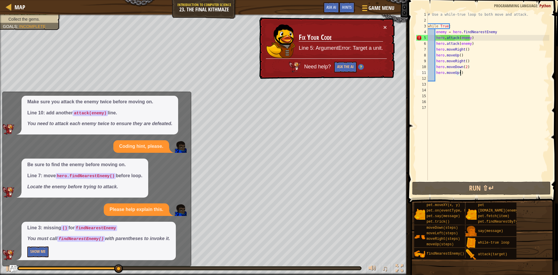
click at [496, 33] on div "# Use a while-true loop to both move and attack. while True : enemy = hero . fi…" at bounding box center [487, 102] width 123 height 180
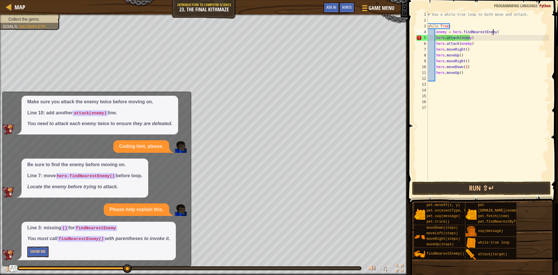
scroll to position [3, 5]
click at [476, 186] on button "Run ⇧↵" at bounding box center [481, 187] width 139 height 13
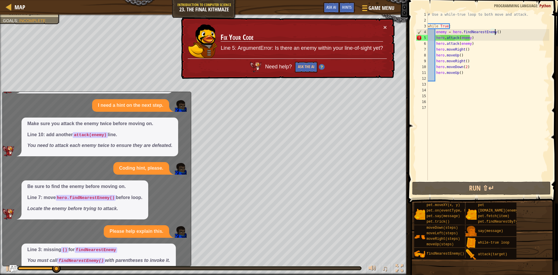
scroll to position [138, 0]
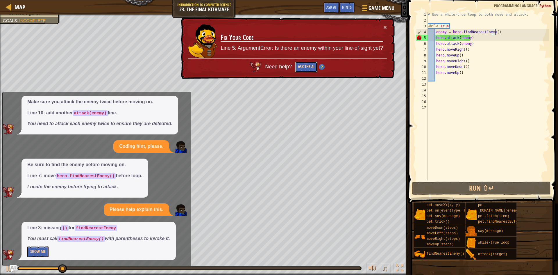
click at [309, 62] on button "Ask the AI" at bounding box center [306, 67] width 22 height 11
click at [308, 67] on button "Ask the AI" at bounding box center [306, 67] width 22 height 11
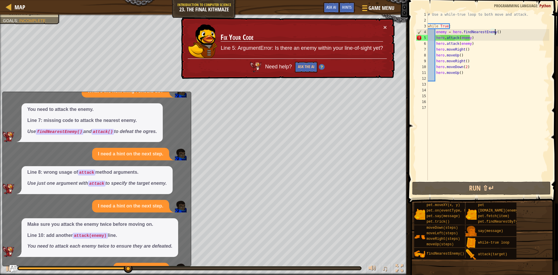
scroll to position [0, 0]
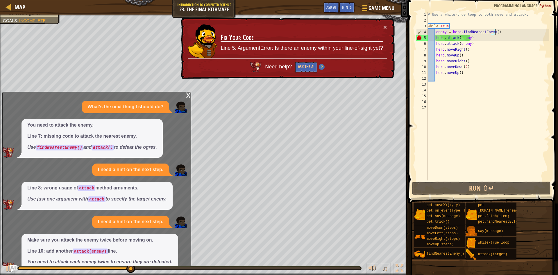
click at [187, 96] on div "x" at bounding box center [188, 95] width 5 height 6
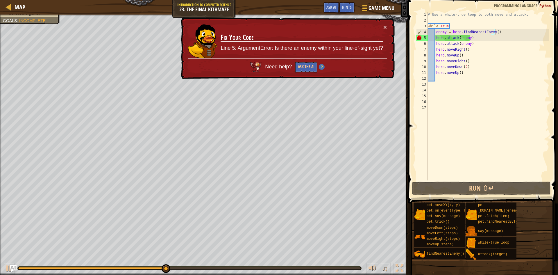
click at [383, 22] on div "× Fix Your Code Line 5: ArgumentError: Is there an enemy within your line-of-si…" at bounding box center [287, 48] width 215 height 62
click at [384, 26] on button "×" at bounding box center [384, 27] width 3 height 6
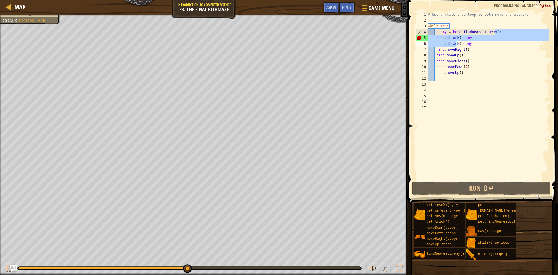
drag, startPoint x: 500, startPoint y: 33, endPoint x: 456, endPoint y: 44, distance: 45.8
click at [456, 44] on div "# Use a while-true loop to both move and attack. while True : enemy = hero . fi…" at bounding box center [487, 102] width 123 height 180
drag, startPoint x: 435, startPoint y: 30, endPoint x: 510, endPoint y: 33, distance: 74.5
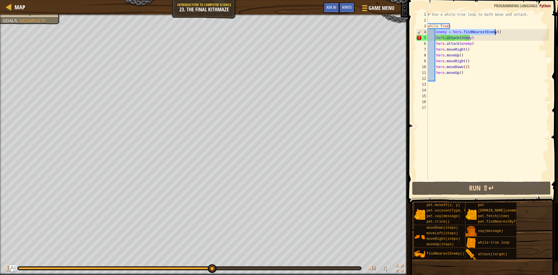
click at [510, 33] on div "# Use a while-true loop to both move and attack. while True : enemy = hero . fi…" at bounding box center [487, 102] width 123 height 180
type textarea "enemy = hero.findNearestEnemy()"
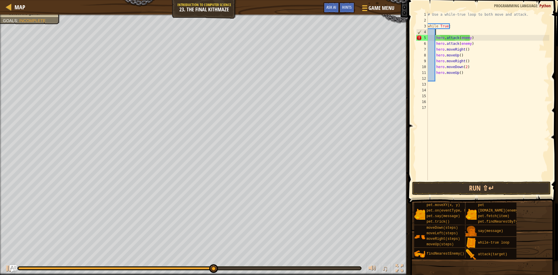
scroll to position [3, 0]
drag, startPoint x: 435, startPoint y: 37, endPoint x: 483, endPoint y: 43, distance: 48.6
click at [483, 43] on div "# Use a while-true loop to both move and attack. while True : hero . attack ( e…" at bounding box center [487, 102] width 123 height 180
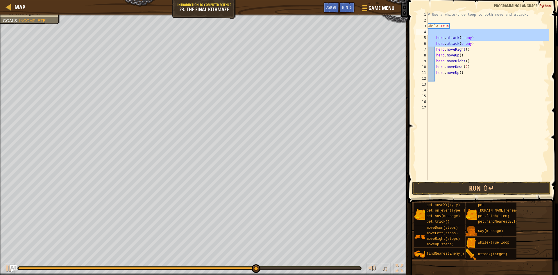
drag, startPoint x: 471, startPoint y: 46, endPoint x: 426, endPoint y: 30, distance: 48.1
click at [426, 30] on div "hero.attack(enemy) 1 2 3 4 5 6 7 8 9 10 11 12 13 14 15 16 17 # Use a while-true…" at bounding box center [482, 96] width 134 height 169
type textarea "hero.attack(enemy)"
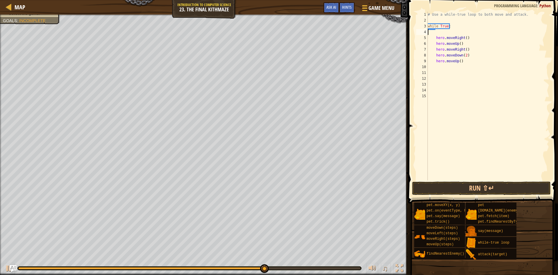
click at [435, 33] on div "# Use a while-true loop to both move and attack. while True : hero . moveRight …" at bounding box center [487, 102] width 123 height 180
drag, startPoint x: 442, startPoint y: 32, endPoint x: 428, endPoint y: 32, distance: 14.2
click at [428, 32] on div "# Use a while-true loop to both move and attack. while True : hero . moveRight …" at bounding box center [487, 102] width 123 height 180
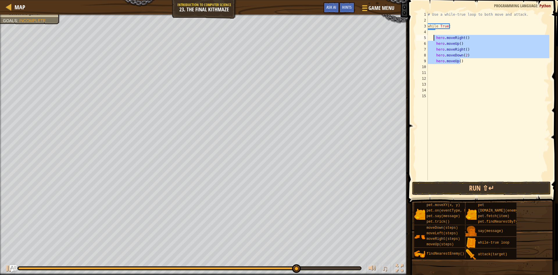
drag, startPoint x: 466, startPoint y: 62, endPoint x: 434, endPoint y: 38, distance: 40.0
click at [434, 38] on div "# Use a while-true loop to both move and attack. while True : hero . moveRight …" at bounding box center [487, 102] width 123 height 180
type textarea "hero.moveRight() hero.moveUp()"
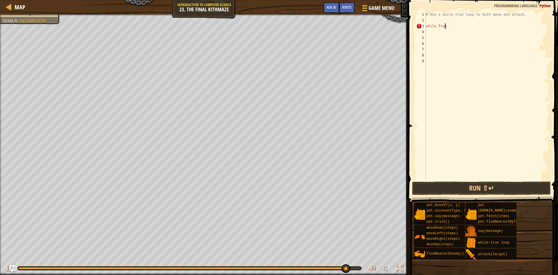
type textarea "while True:"
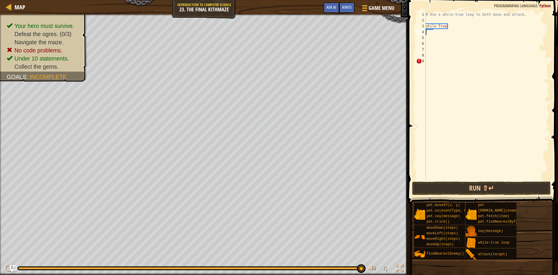
type textarea "while True:"
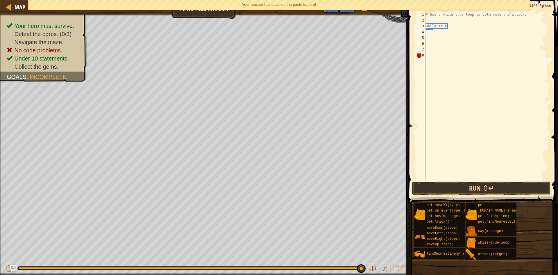
type textarea "v"
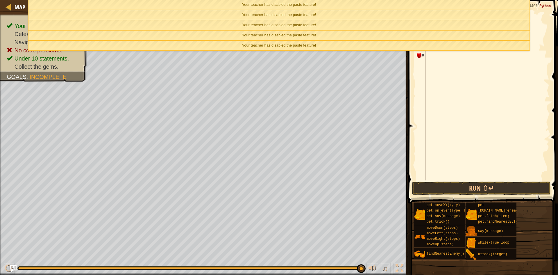
click at [443, 70] on div "# Use a while-true loop to both move and attack. while True :" at bounding box center [486, 102] width 125 height 180
click at [276, 33] on span "Your teacher has disabled the paste feature!" at bounding box center [279, 35] width 74 height 4
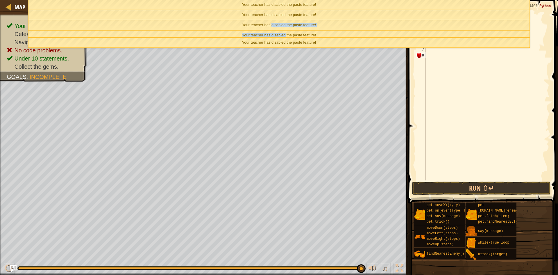
drag, startPoint x: 276, startPoint y: 33, endPoint x: 277, endPoint y: 21, distance: 12.9
click at [277, 24] on ul "Your teacher has disabled the paste feature! Your teacher has disabled the past…" at bounding box center [279, 24] width 502 height 48
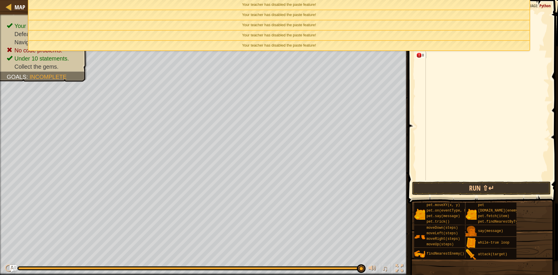
click at [296, 41] on div "Your teacher has disabled the paste feature!" at bounding box center [278, 46] width 501 height 10
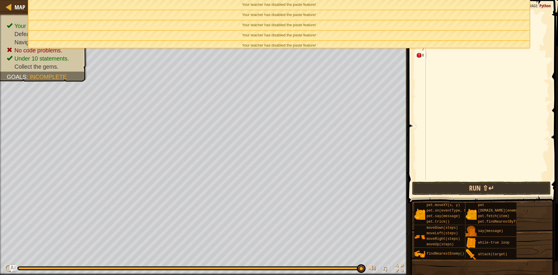
click at [295, 34] on span "Your teacher has disabled the paste feature!" at bounding box center [279, 35] width 74 height 4
click at [295, 34] on ul "Your teacher has disabled the paste feature! Your teacher has disabled the past…" at bounding box center [279, 24] width 502 height 48
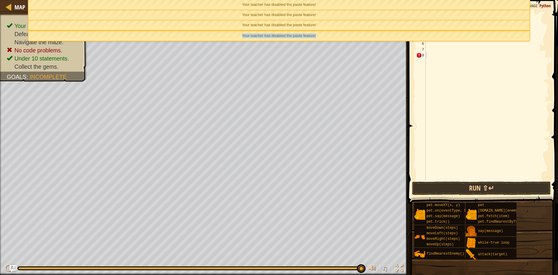
click at [295, 34] on span "Your teacher has disabled the paste feature!" at bounding box center [279, 35] width 74 height 4
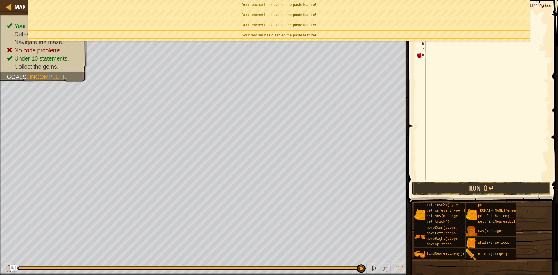
click at [295, 34] on span "Your teacher has disabled the paste feature!" at bounding box center [279, 35] width 74 height 4
click at [295, 34] on ul "Your teacher has disabled the paste feature! Your teacher has disabled the past…" at bounding box center [279, 20] width 502 height 41
click at [299, 19] on li "Your teacher has disabled the paste feature!" at bounding box center [279, 15] width 502 height 10
click at [299, 17] on ul "Your teacher has disabled the paste feature! Your teacher has disabled the past…" at bounding box center [279, 21] width 502 height 42
click at [299, 17] on span "Your teacher has disabled the paste feature!" at bounding box center [279, 18] width 74 height 4
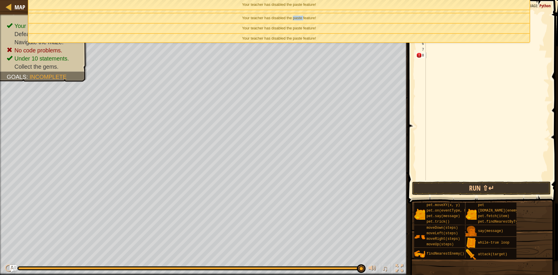
click at [299, 16] on span "Your teacher has disabled the paste feature!" at bounding box center [279, 18] width 74 height 4
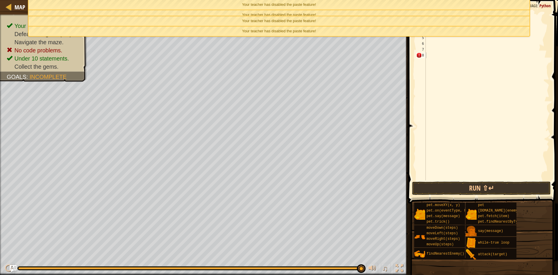
click at [298, 16] on div "Your teacher has disabled the paste feature!" at bounding box center [278, 21] width 501 height 10
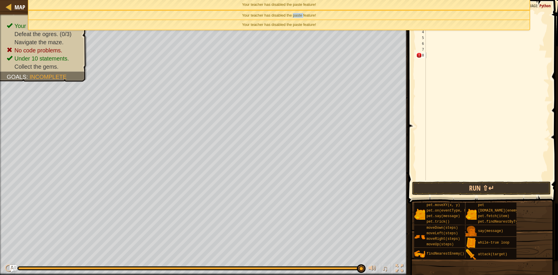
click at [298, 14] on span "Your teacher has disabled the paste feature!" at bounding box center [279, 15] width 74 height 4
click at [298, 14] on ul "Your teacher has disabled the paste feature! Your teacher has disabled the past…" at bounding box center [279, 15] width 502 height 30
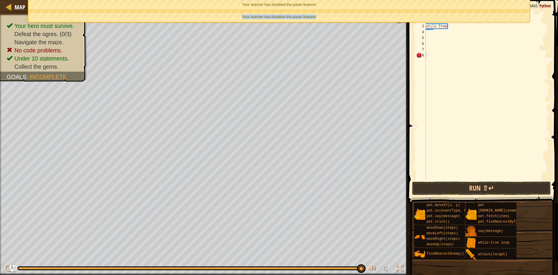
click at [298, 15] on span "Your teacher has disabled the paste feature!" at bounding box center [279, 17] width 74 height 4
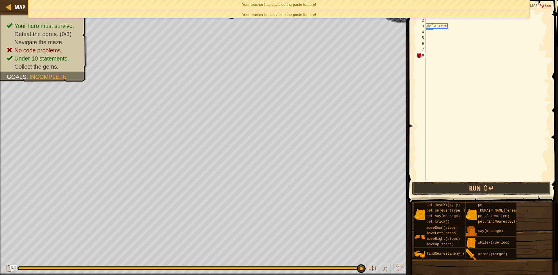
click at [302, 5] on span "Your teacher has disabled the paste feature!" at bounding box center [279, 4] width 74 height 4
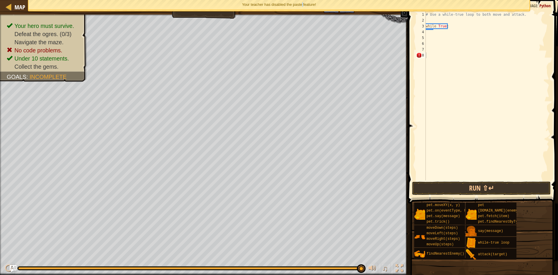
click at [302, 5] on span "Your teacher has disabled the paste feature!" at bounding box center [279, 4] width 74 height 4
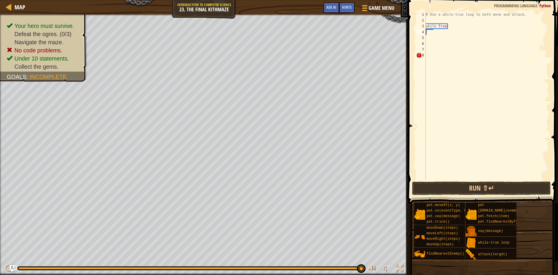
click at [437, 33] on div "# Use a while-true loop to both move and attack. while True :" at bounding box center [486, 102] width 125 height 180
